Goal: Task Accomplishment & Management: Use online tool/utility

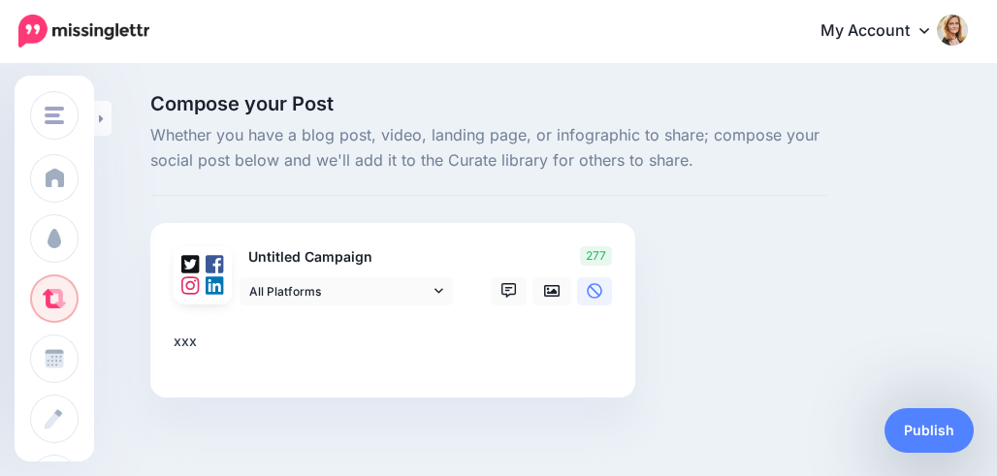
click at [269, 251] on p "Untitled Campaign" at bounding box center [347, 257] width 215 height 22
click at [230, 341] on textarea "***" at bounding box center [397, 349] width 446 height 38
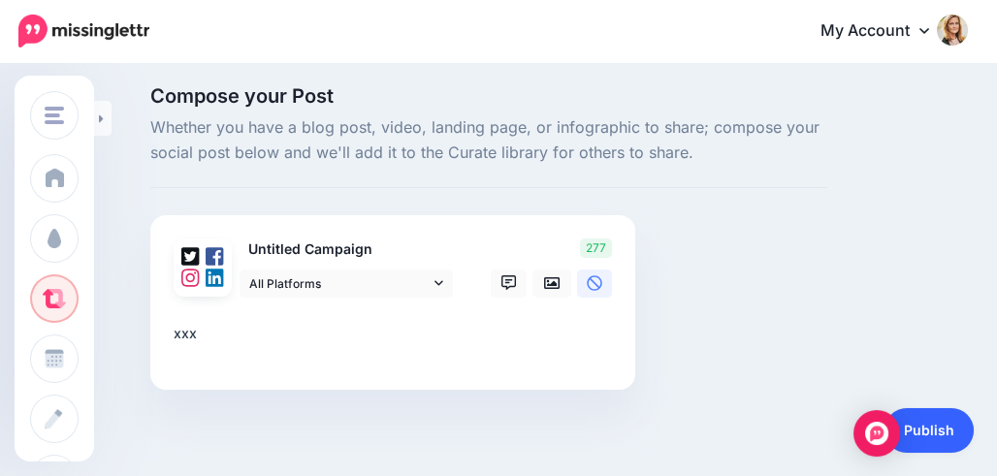
click at [932, 429] on link "Publish" at bounding box center [929, 430] width 89 height 45
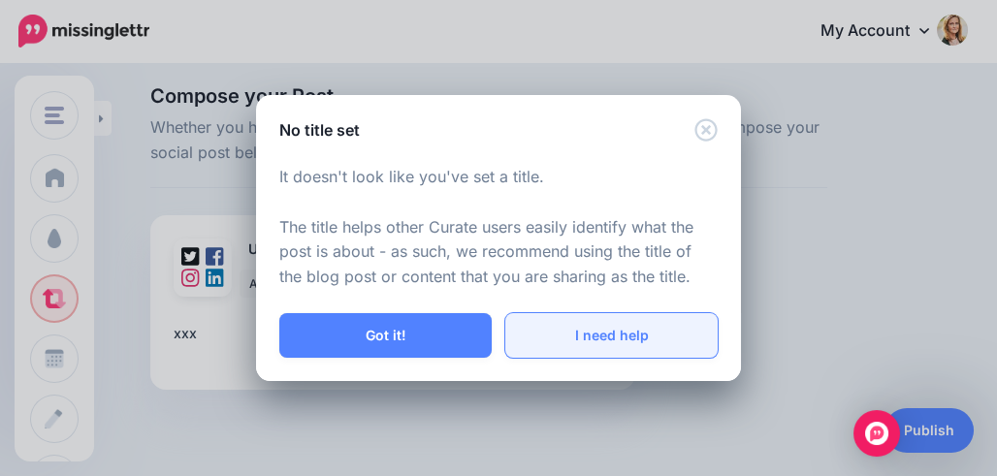
click at [599, 342] on link "I need help" at bounding box center [611, 335] width 212 height 45
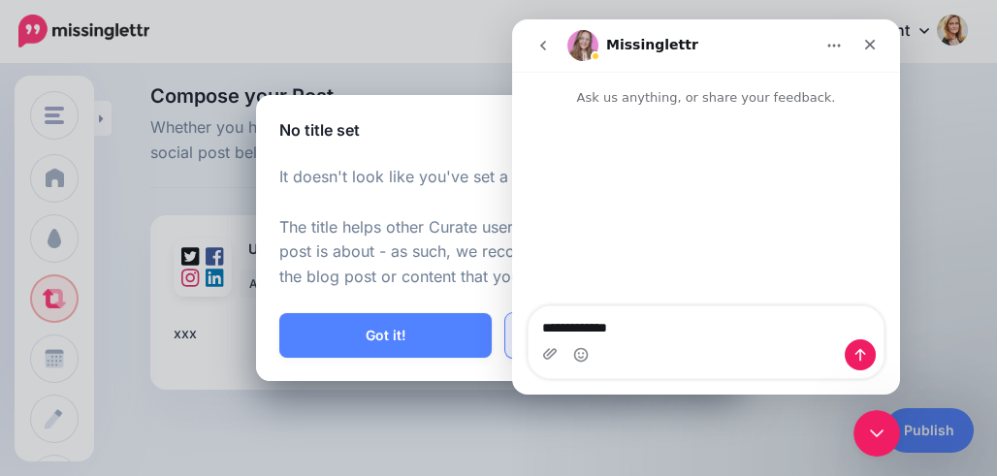
scroll to position [0, 0]
click at [544, 49] on icon "go back" at bounding box center [543, 46] width 6 height 10
